Goal: Information Seeking & Learning: Learn about a topic

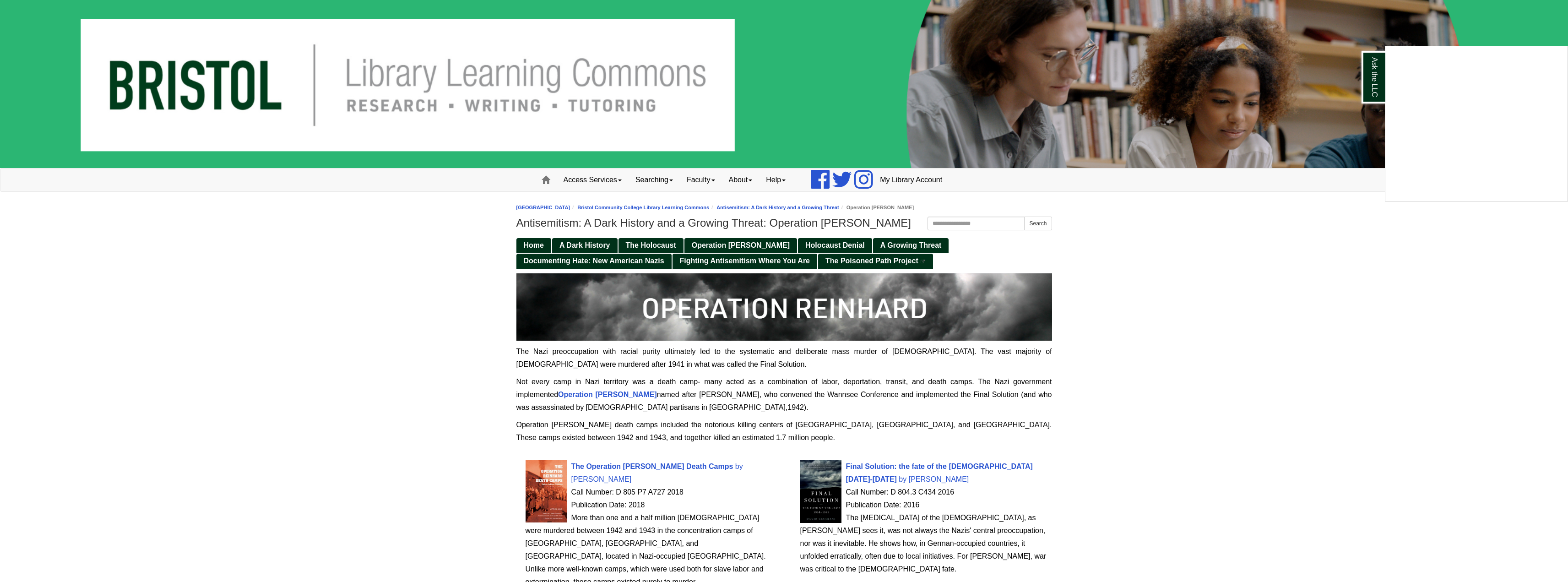
click at [636, 262] on div "Ask the LLC" at bounding box center [784, 291] width 1568 height 582
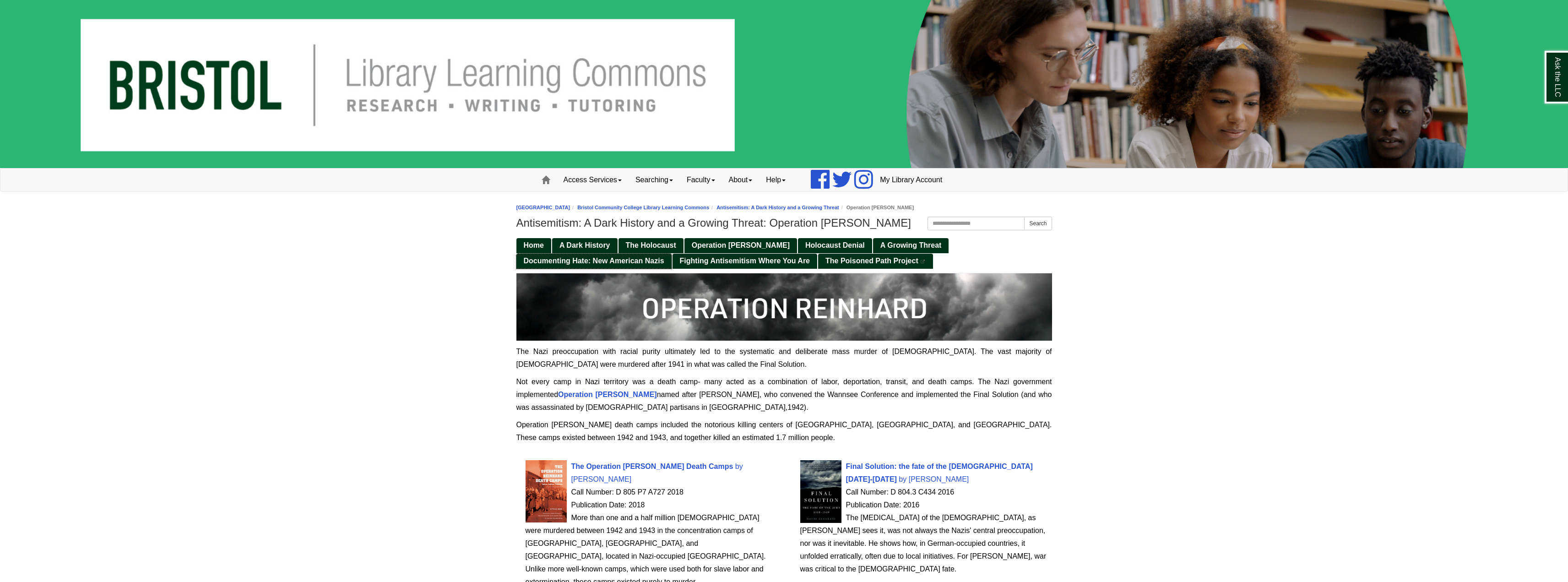
click at [631, 262] on span "Documenting Hate: New American Nazis" at bounding box center [594, 260] width 141 height 8
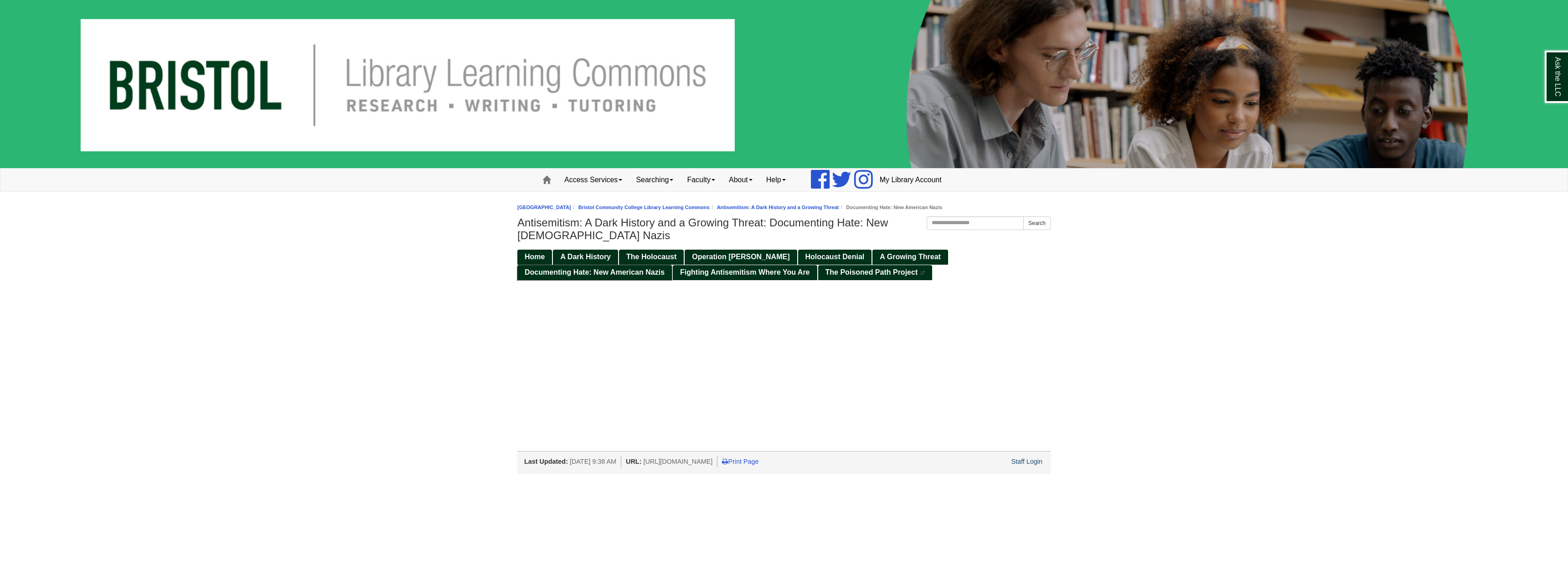
click at [621, 272] on span "Documenting Hate: New American Nazis" at bounding box center [595, 272] width 140 height 8
